Goal: Task Accomplishment & Management: Manage account settings

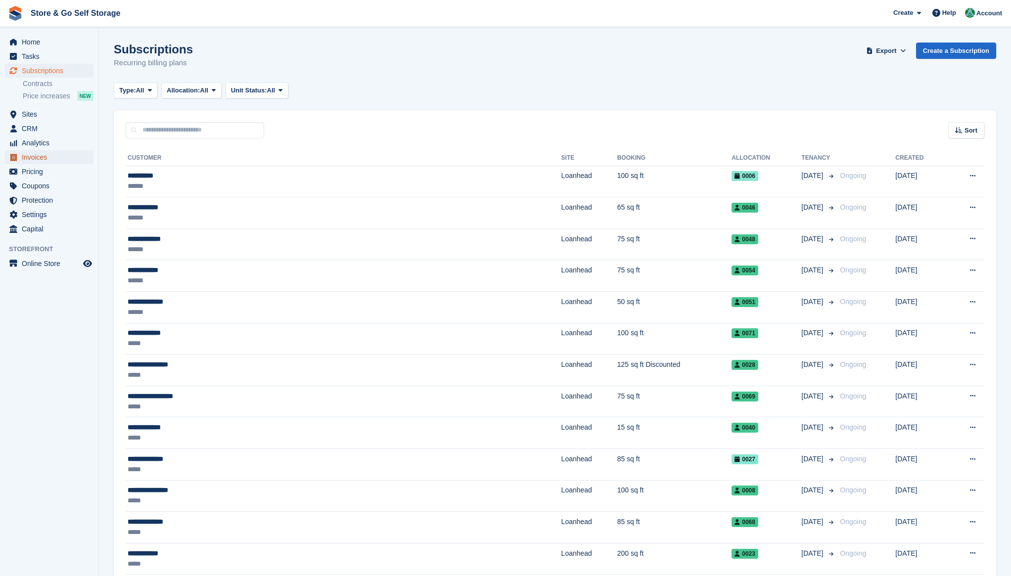
click at [55, 156] on span "Invoices" at bounding box center [51, 157] width 59 height 14
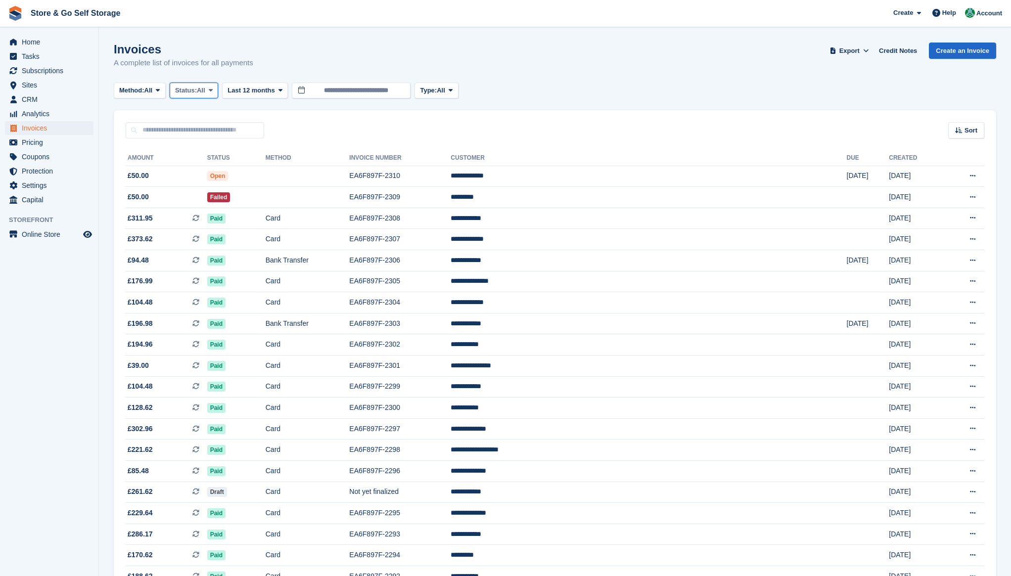
click at [193, 95] on span "Status:" at bounding box center [186, 91] width 22 height 10
click at [206, 165] on link "Open" at bounding box center [217, 167] width 86 height 18
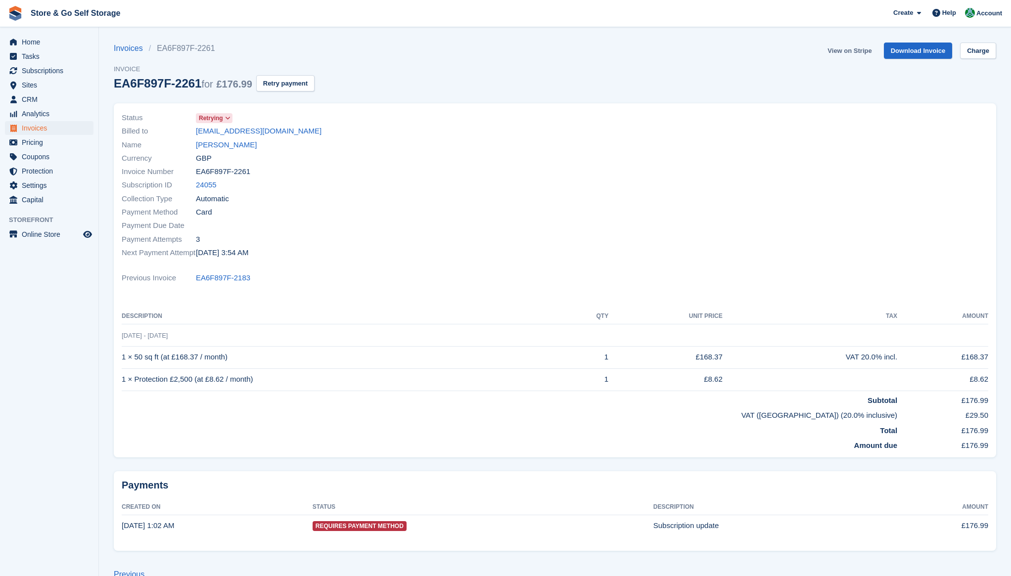
click at [850, 51] on link "View on Stripe" at bounding box center [850, 51] width 52 height 16
